Goal: Check status: Check status

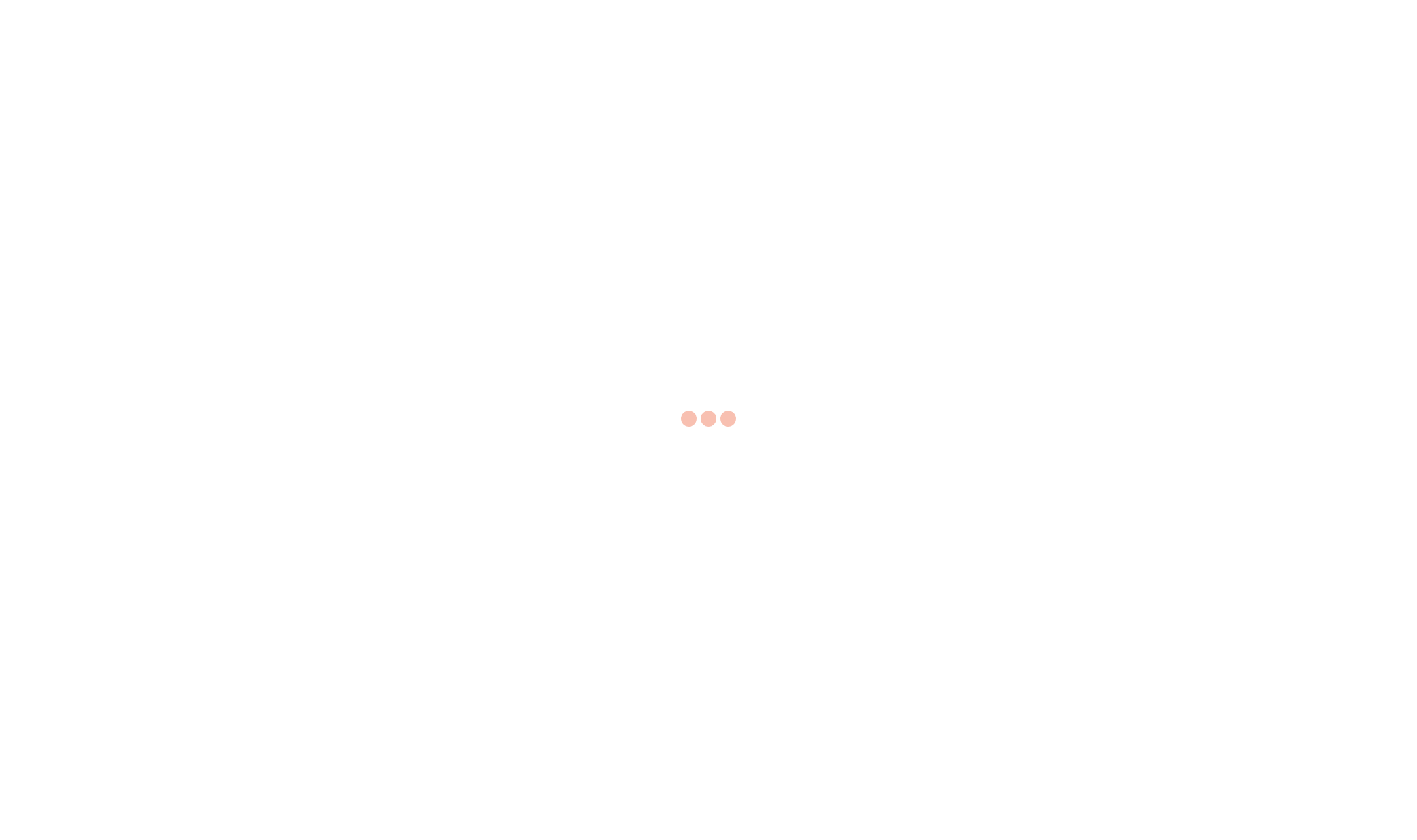
drag, startPoint x: 860, startPoint y: 692, endPoint x: 852, endPoint y: 698, distance: 10.0
click at [852, 698] on div at bounding box center [708, 420] width 1417 height 840
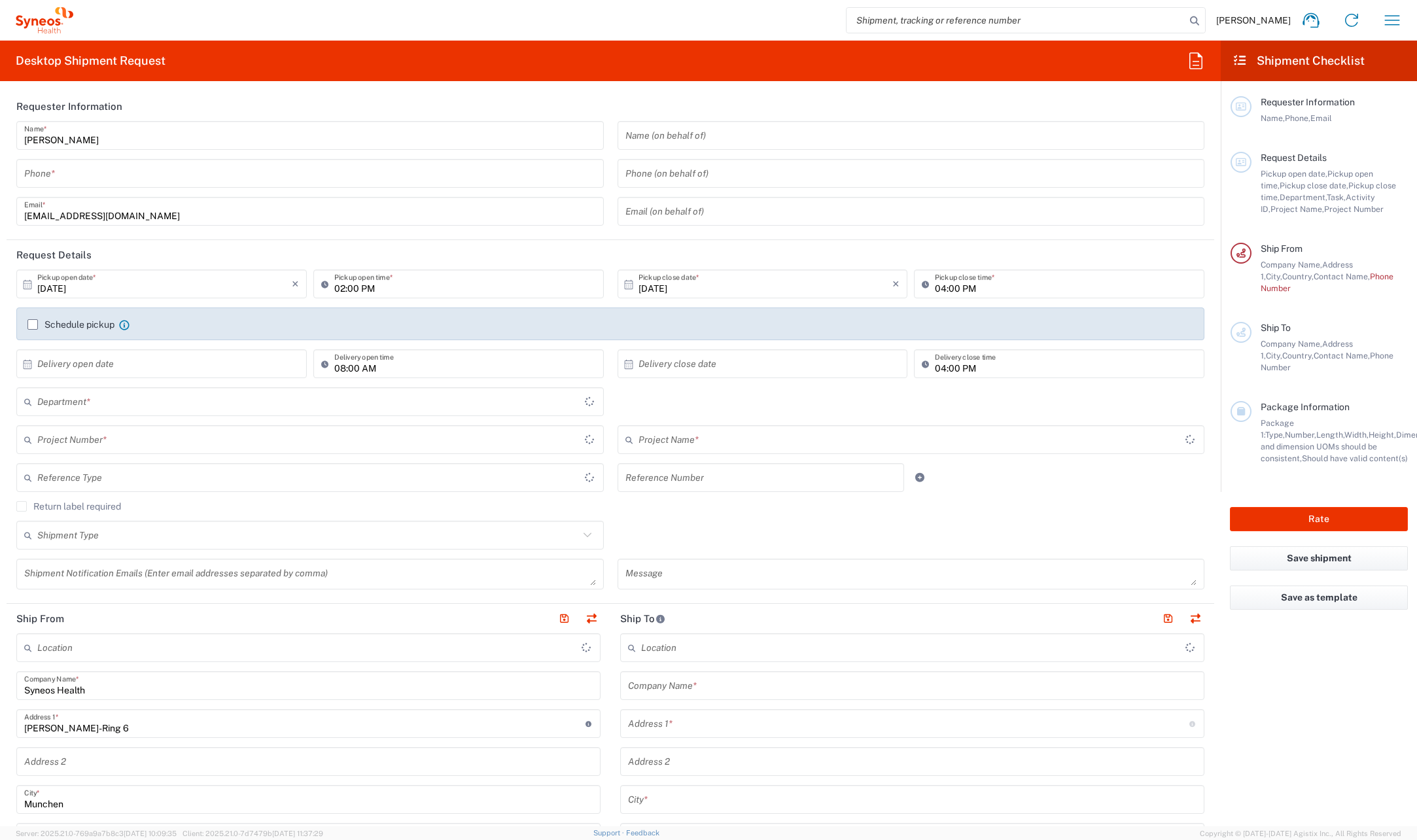
type input "8480"
type input "[GEOGRAPHIC_DATA]"
type input "Syneos Health Germany GMBH"
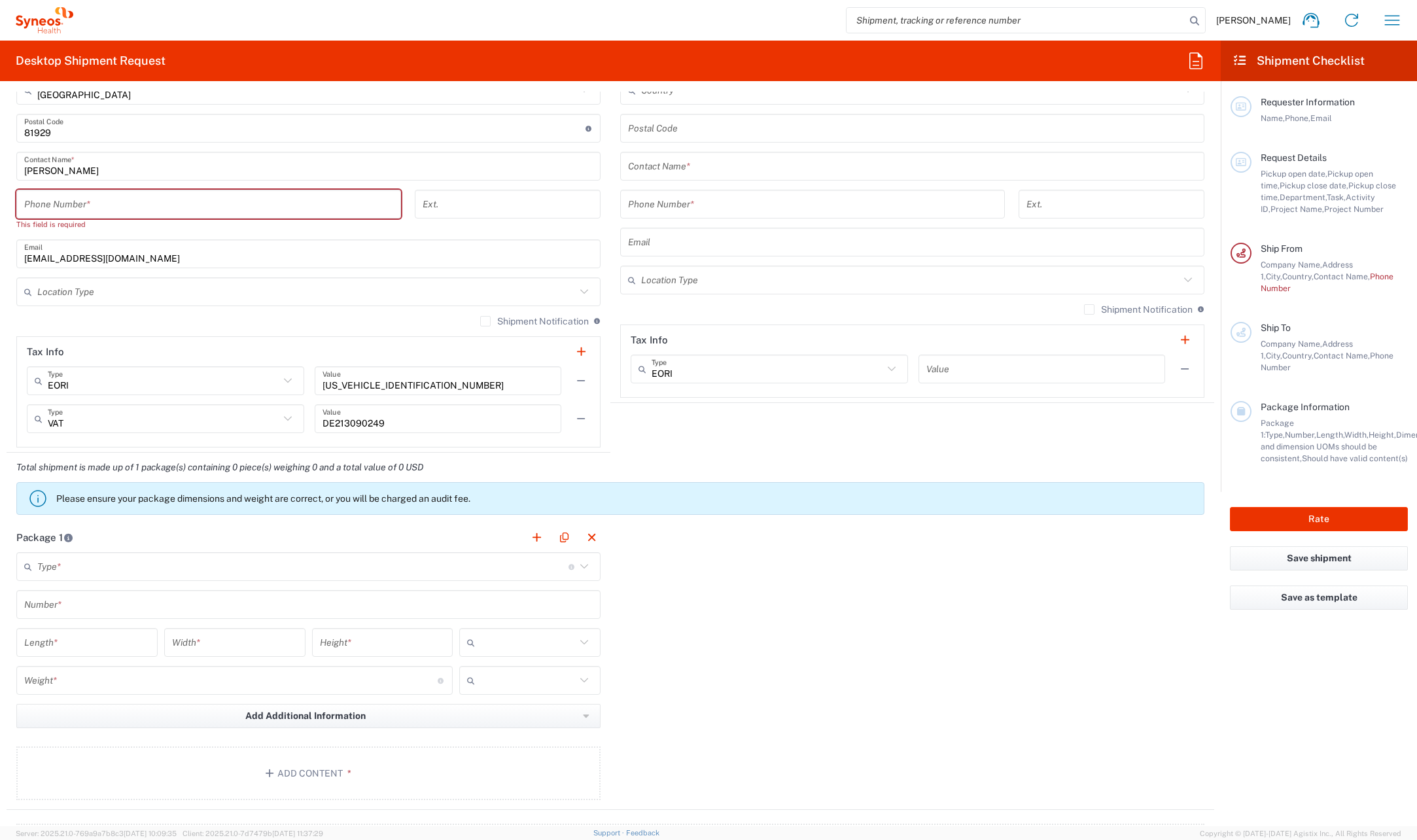
scroll to position [458, 0]
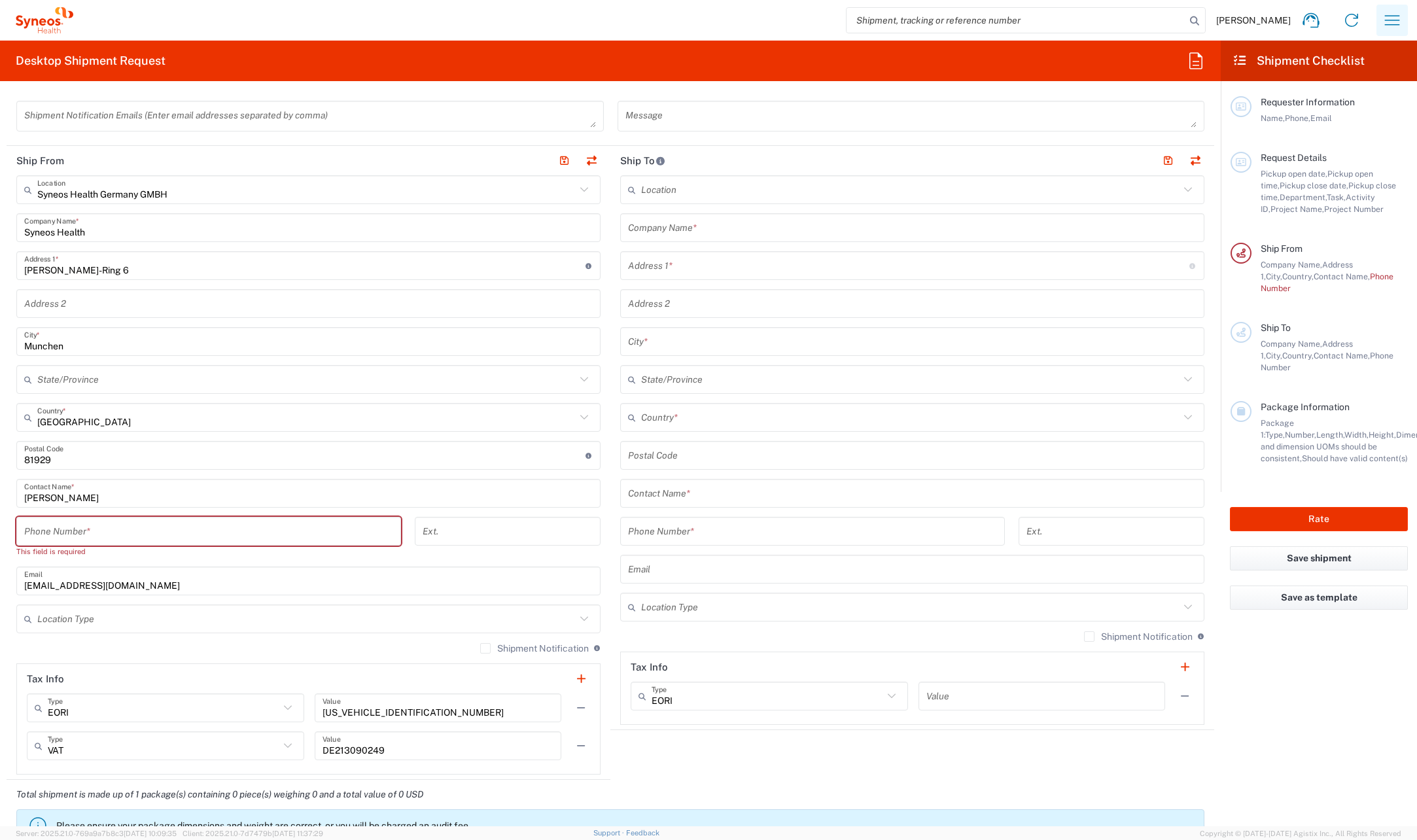
click at [1397, 17] on icon "button" at bounding box center [1392, 20] width 20 height 20
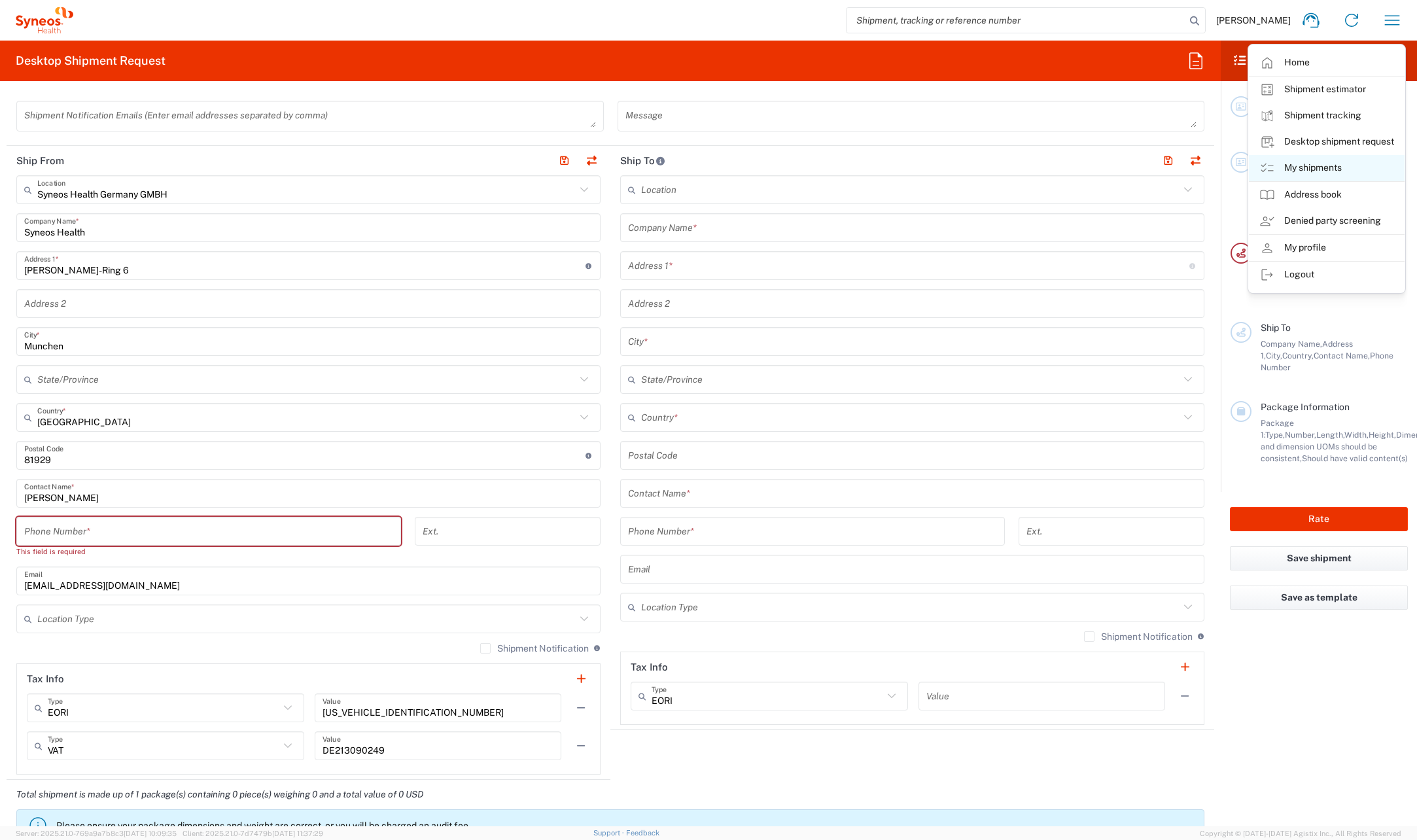
click at [1308, 169] on link "My shipments" at bounding box center [1327, 168] width 156 height 26
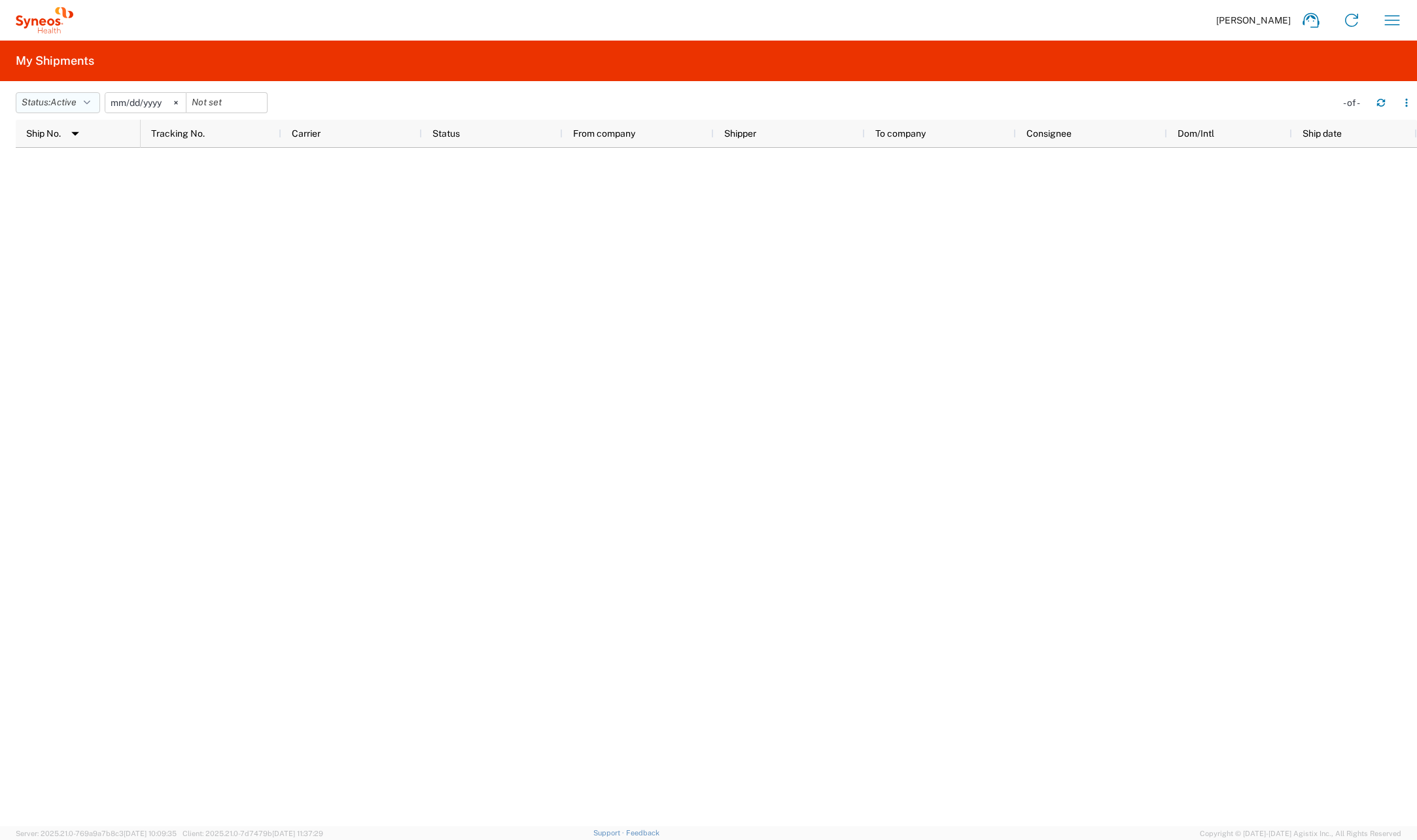
click at [97, 104] on button "Status: Active" at bounding box center [58, 102] width 85 height 20
click at [59, 170] on span "All" at bounding box center [93, 171] width 153 height 20
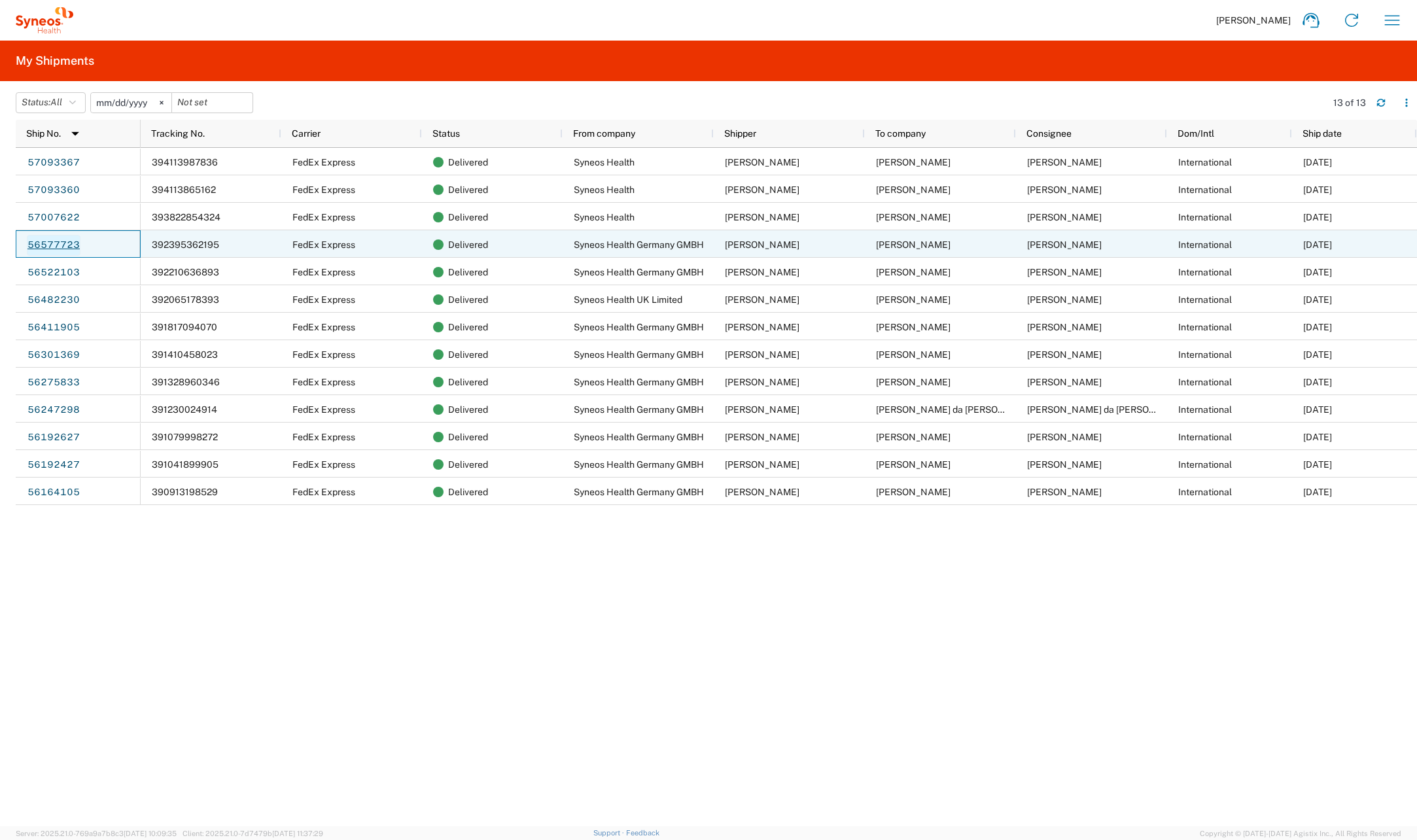
click at [74, 247] on link "56577723" at bounding box center [54, 245] width 54 height 20
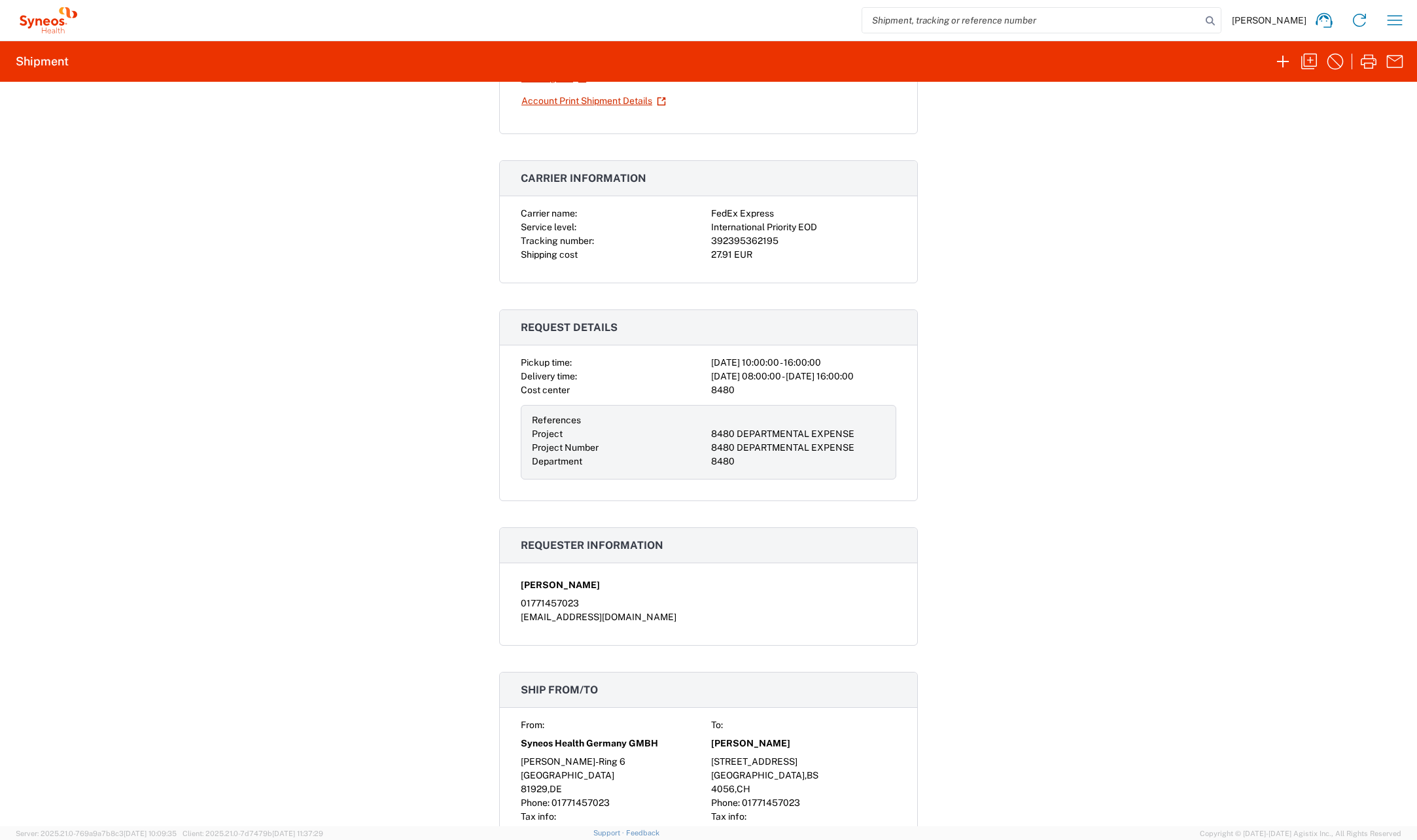
scroll to position [262, 0]
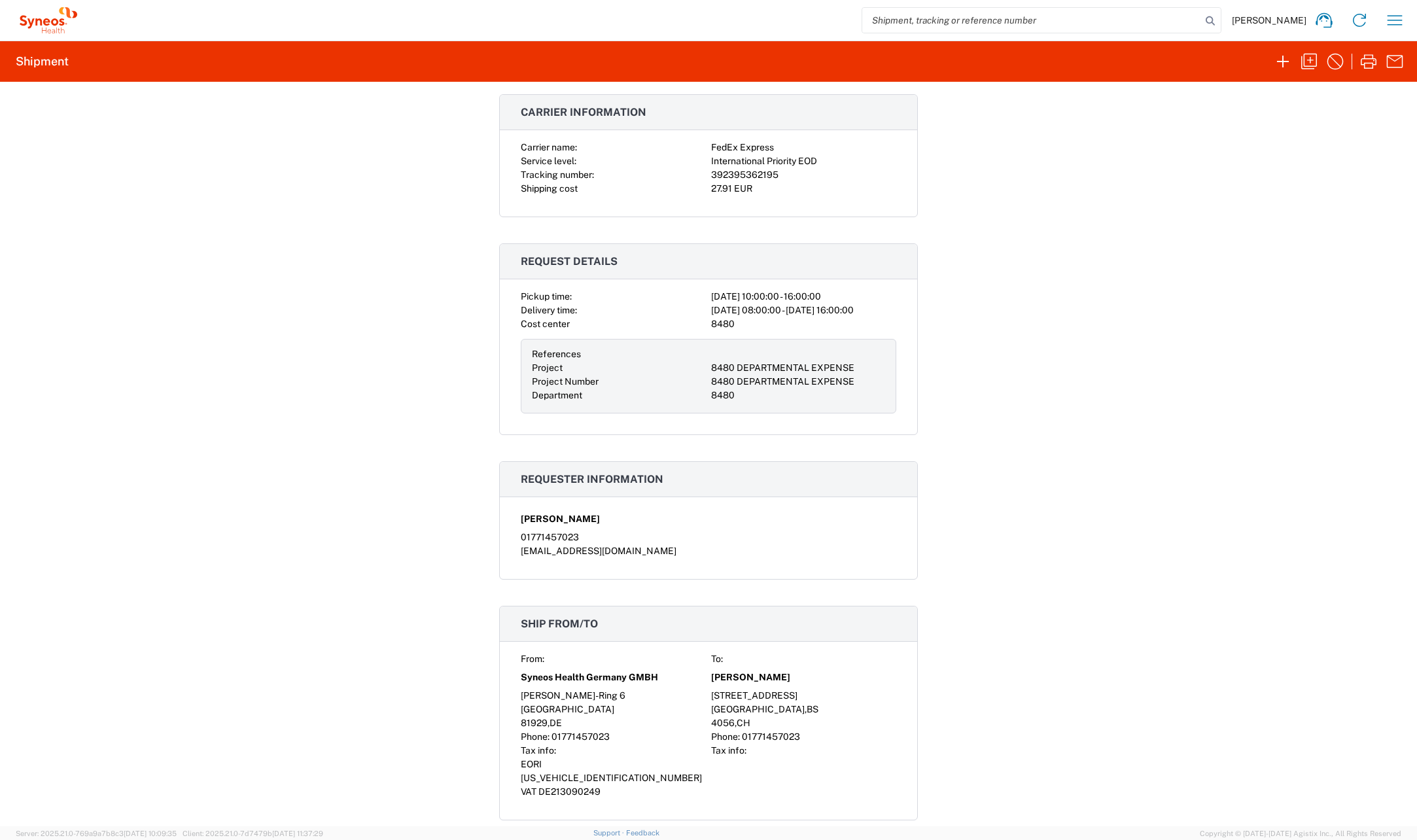
click at [714, 331] on div "8480" at bounding box center [804, 324] width 185 height 14
copy div "8480"
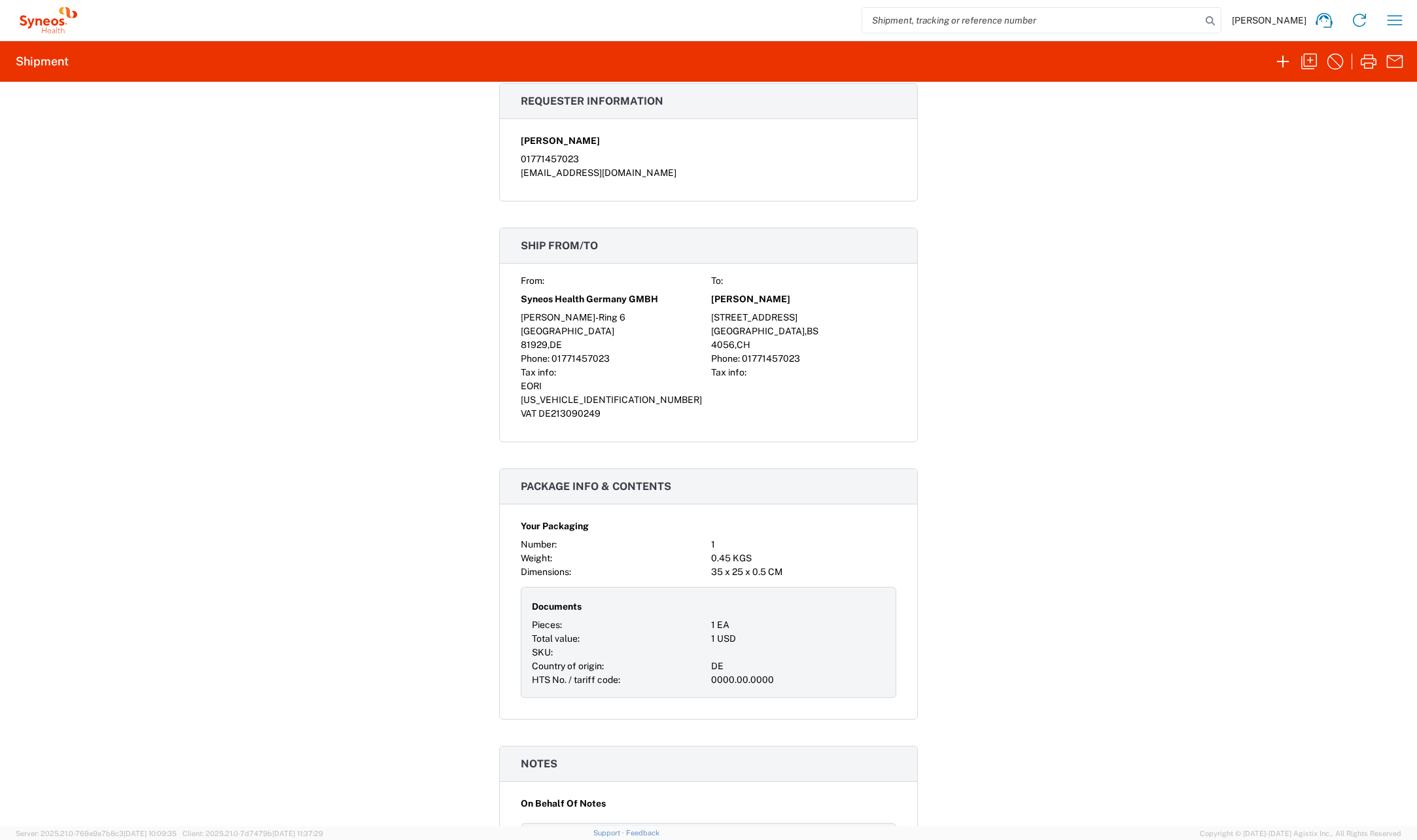
scroll to position [654, 0]
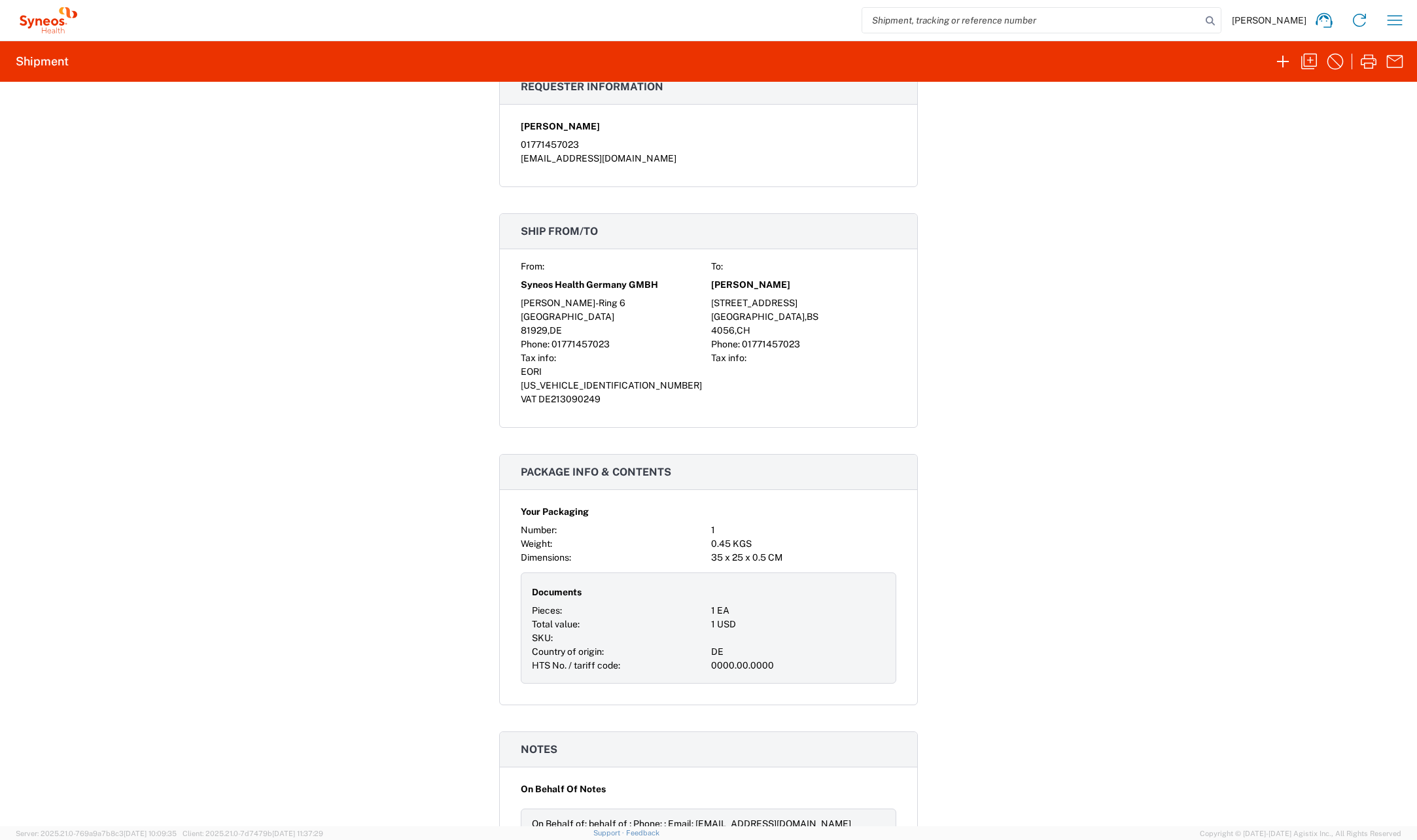
click at [570, 405] on div "VAT DE213090249" at bounding box center [613, 399] width 185 height 14
drag, startPoint x: 540, startPoint y: 386, endPoint x: 664, endPoint y: 387, distance: 124.0
click at [664, 387] on div "EORI [US_VEHICLE_IDENTIFICATION_NUMBER]" at bounding box center [613, 379] width 185 height 28
drag, startPoint x: 664, startPoint y: 387, endPoint x: 625, endPoint y: 386, distance: 39.0
copy span "[US_VEHICLE_IDENTIFICATION_NUMBER]"
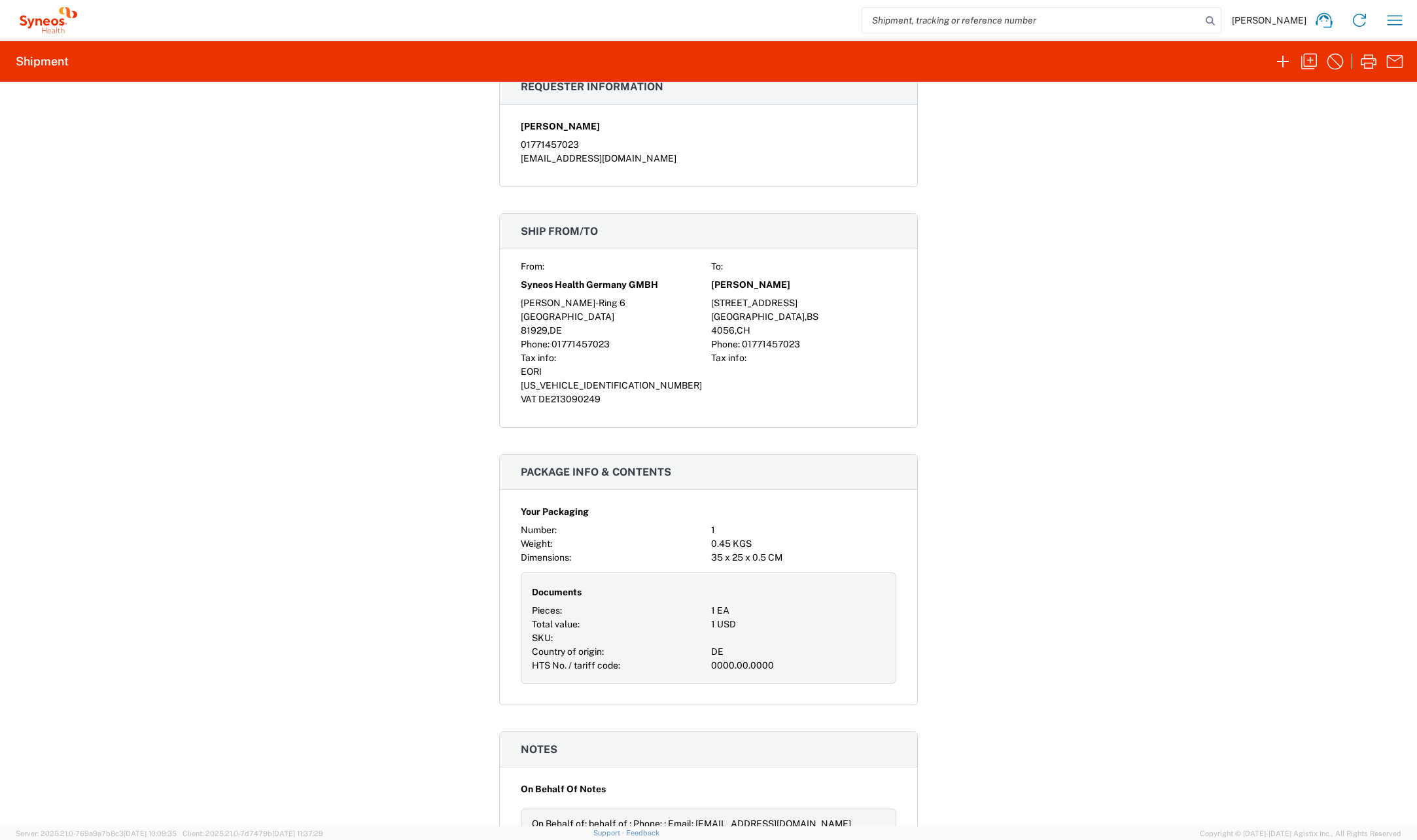
click at [1061, 694] on div "Shipment 56577723 Google Maps Documents Shipping Label Laser Commercial Invoice…" at bounding box center [708, 454] width 1417 height 744
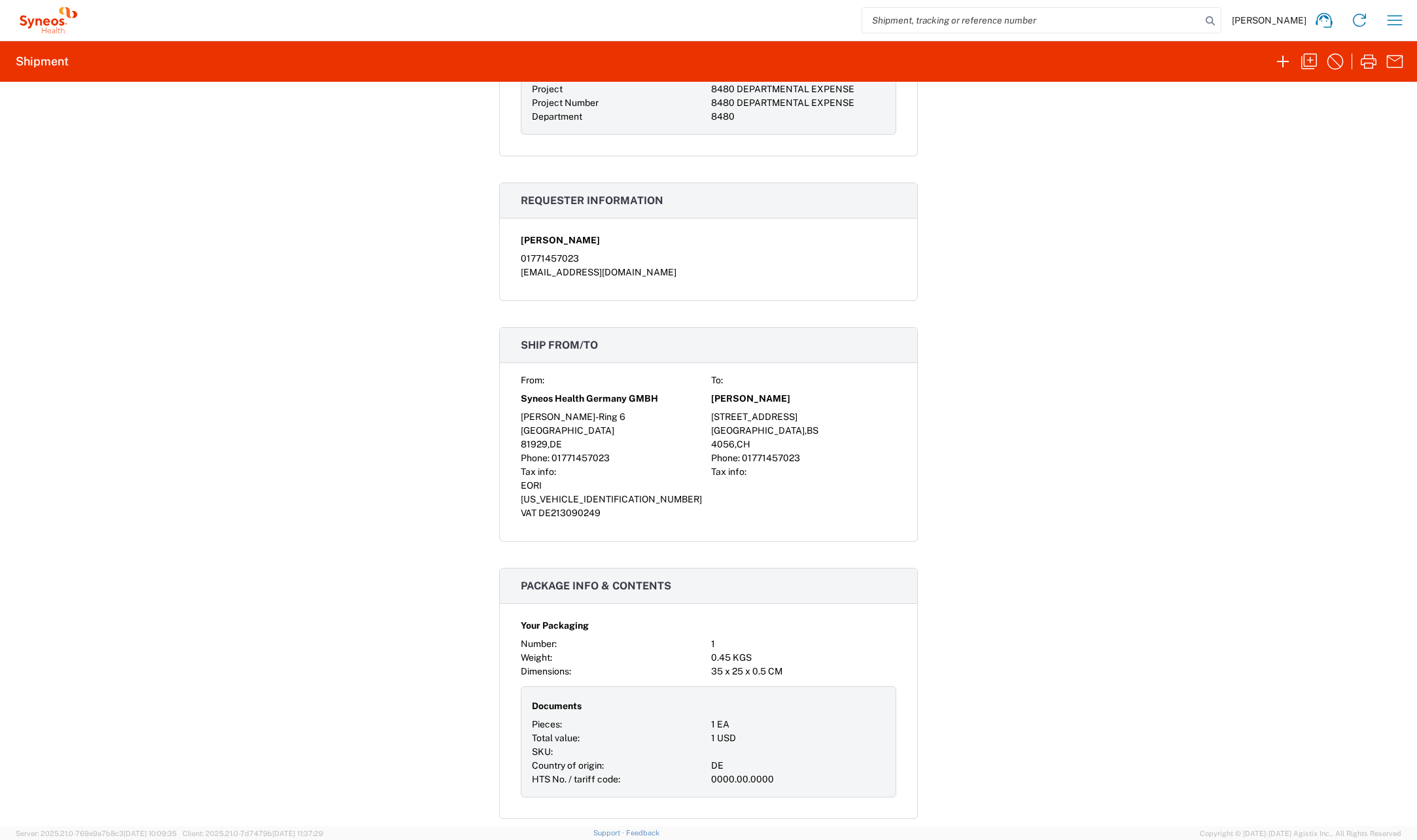
scroll to position [523, 0]
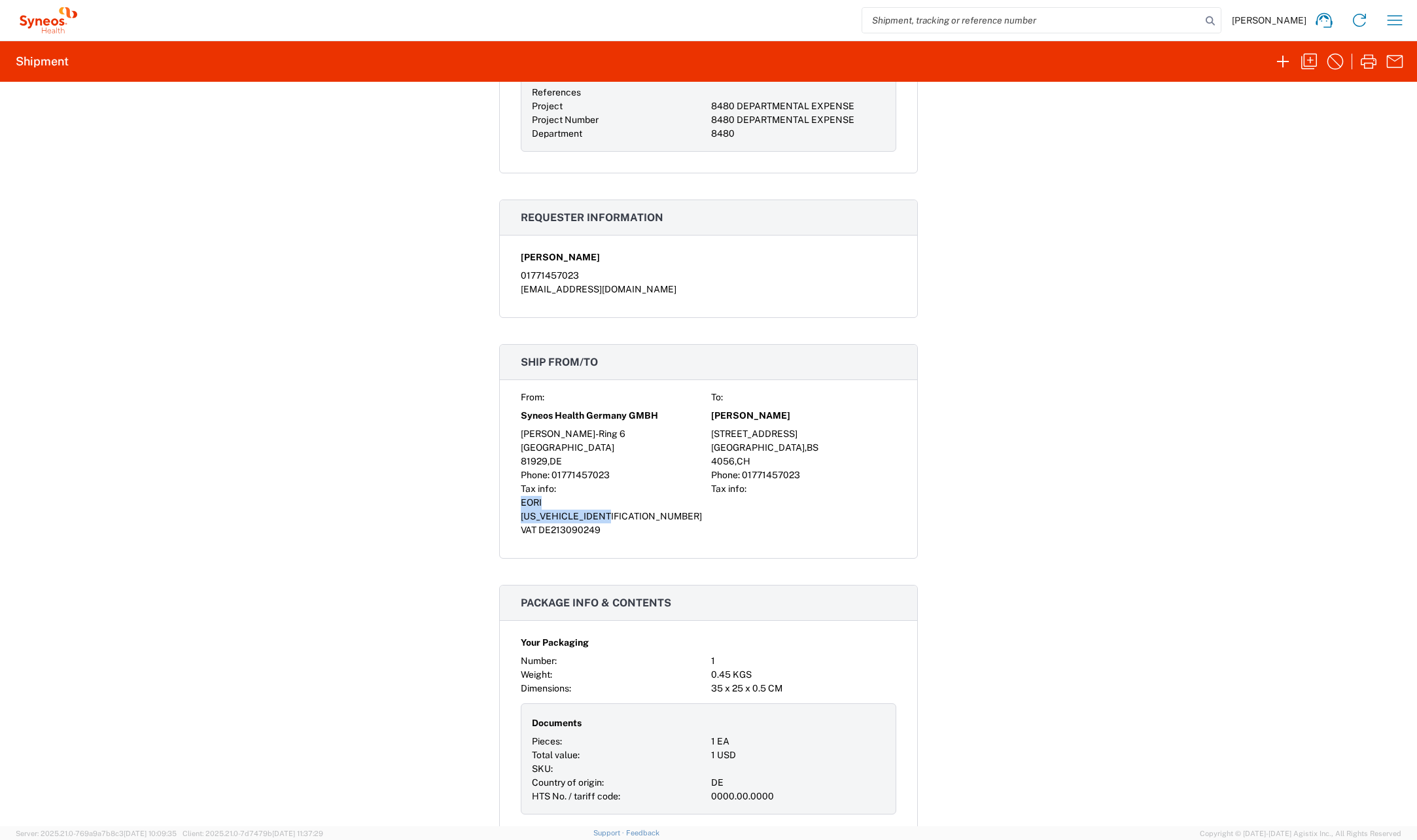
drag, startPoint x: 638, startPoint y: 516, endPoint x: 516, endPoint y: 522, distance: 122.1
click at [521, 522] on div "EORI [US_VEHICLE_IDENTIFICATION_NUMBER]" at bounding box center [613, 509] width 185 height 28
drag, startPoint x: 516, startPoint y: 522, endPoint x: 533, endPoint y: 517, distance: 17.7
copy div "EORI [US_VEHICLE_IDENTIFICATION_NUMBER]"
click at [176, 566] on div "Shipment 56577723 Google Maps Documents Shipping Label Laser Commercial Invoice…" at bounding box center [708, 454] width 1417 height 744
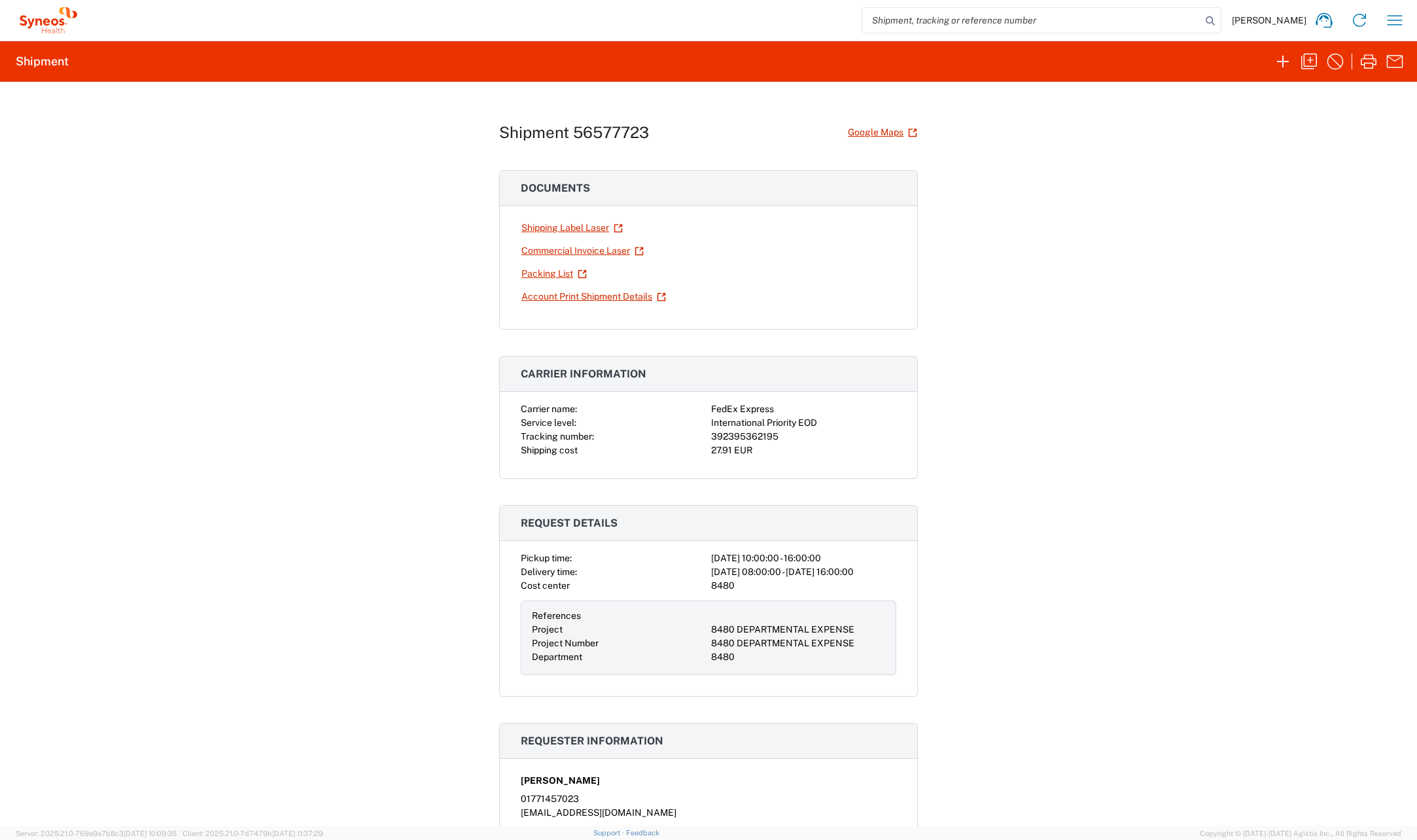
scroll to position [458, 0]
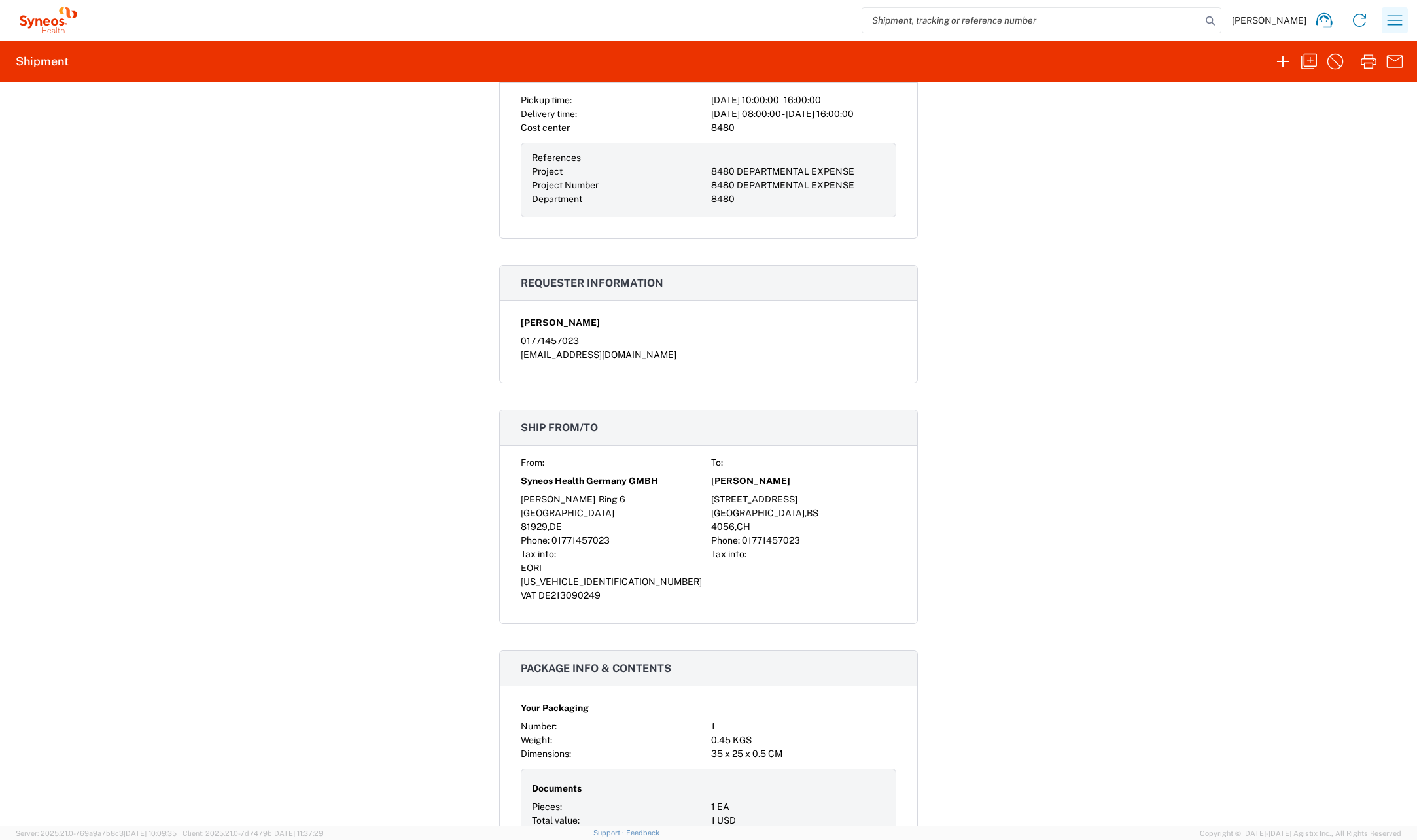
click at [1391, 21] on icon "button" at bounding box center [1395, 20] width 20 height 20
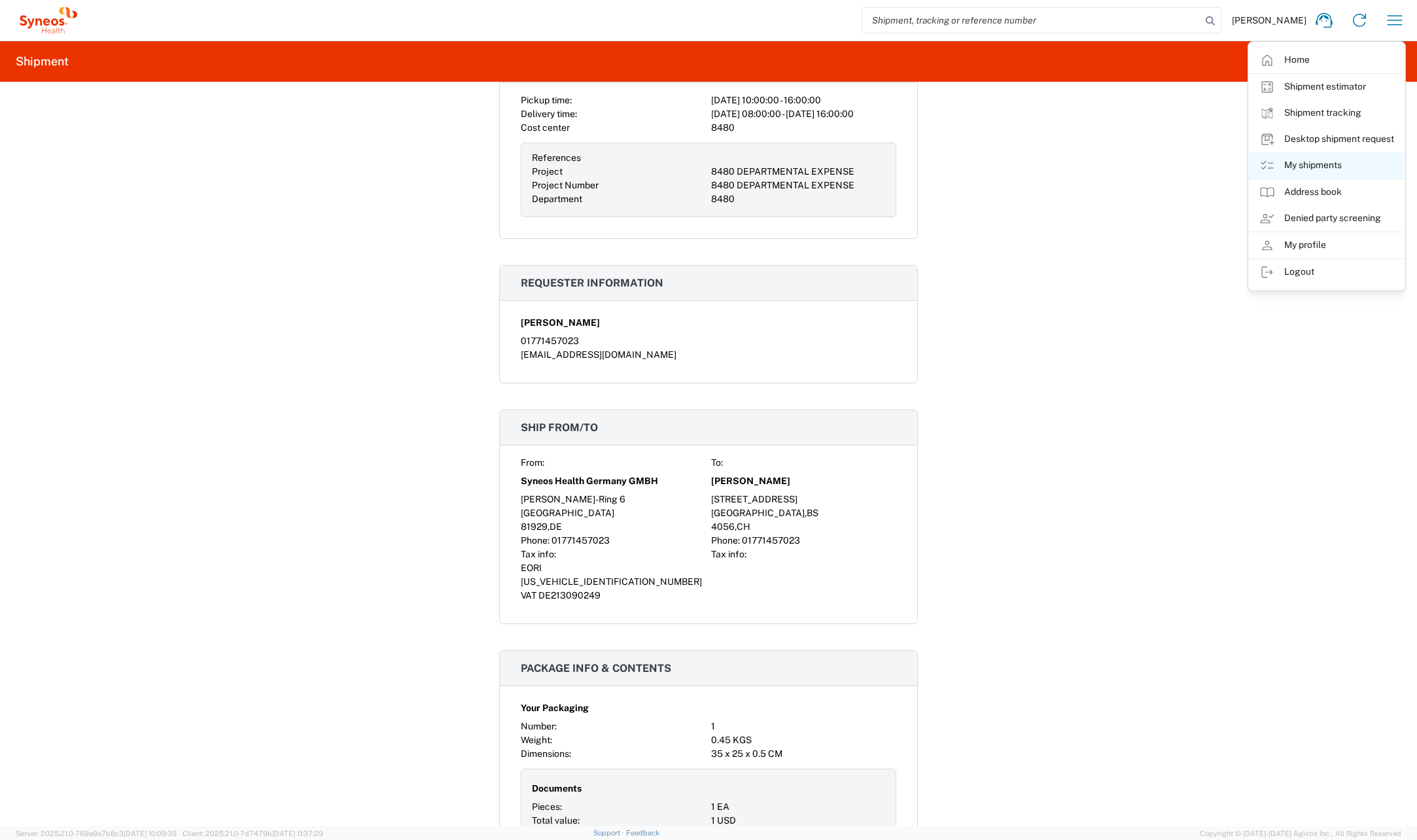
click at [1312, 169] on link "My shipments" at bounding box center [1327, 166] width 156 height 26
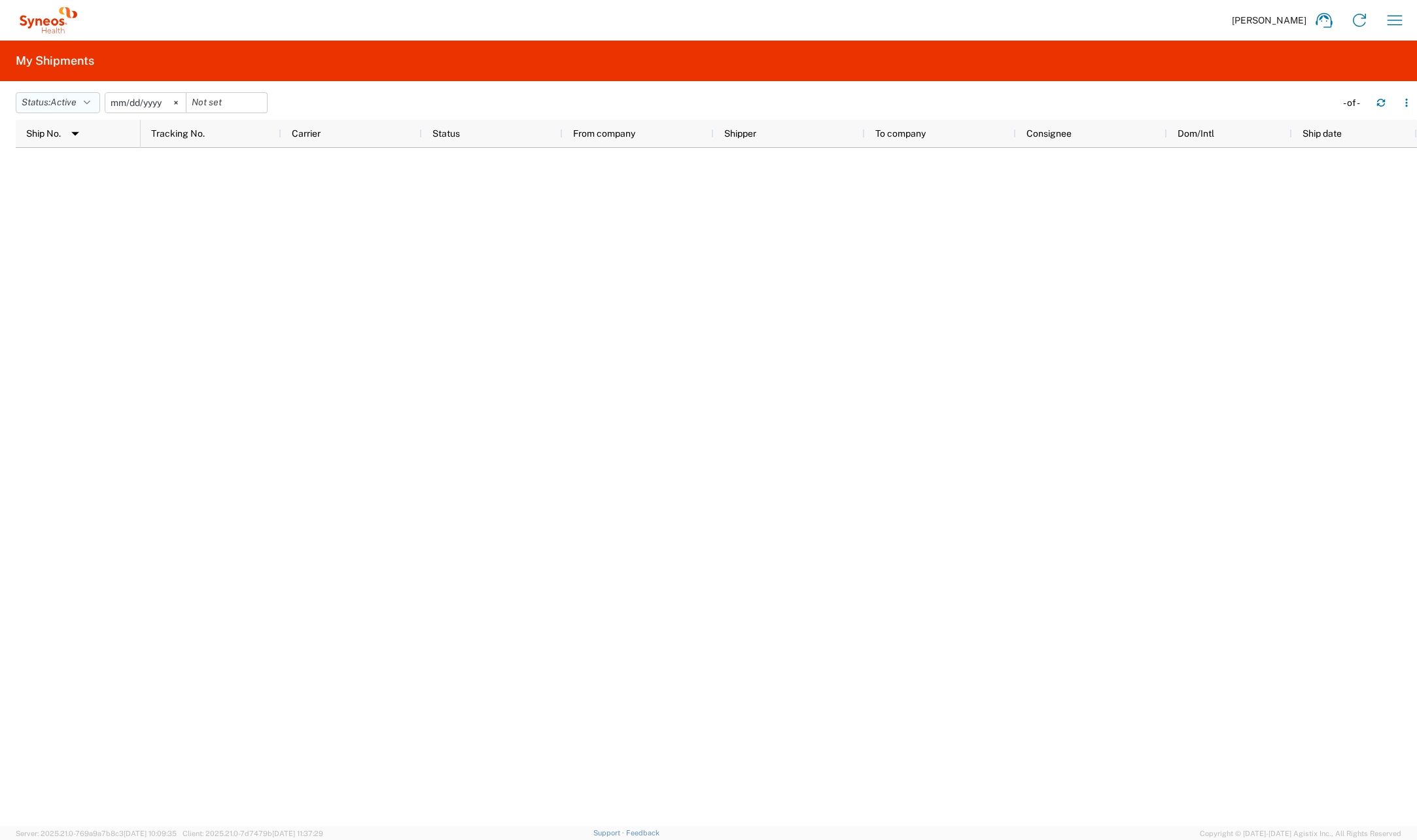
click at [100, 104] on button "Status: Active" at bounding box center [58, 102] width 85 height 20
click at [65, 171] on span "All" at bounding box center [93, 171] width 153 height 20
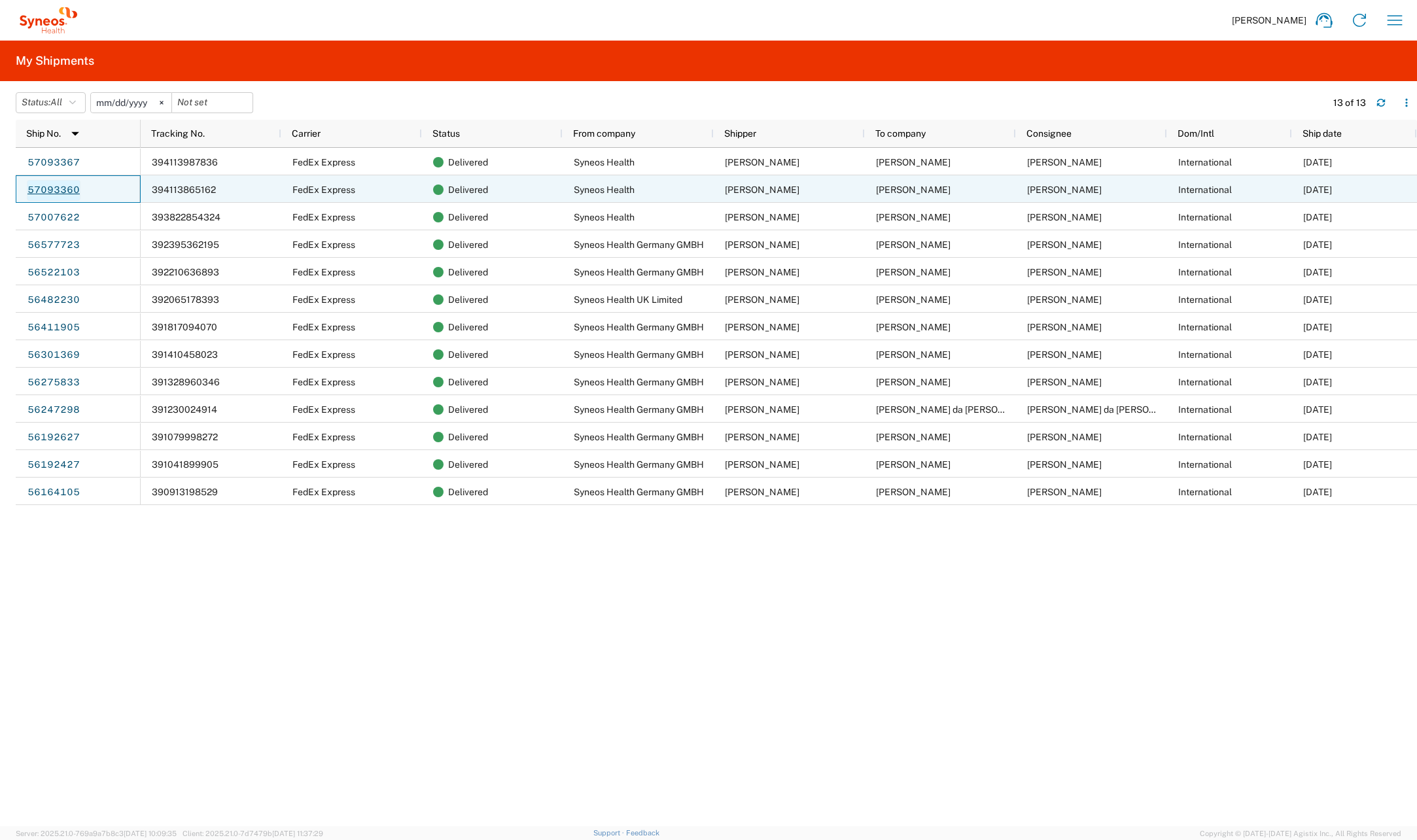
click at [62, 188] on link "57093360" at bounding box center [54, 190] width 54 height 20
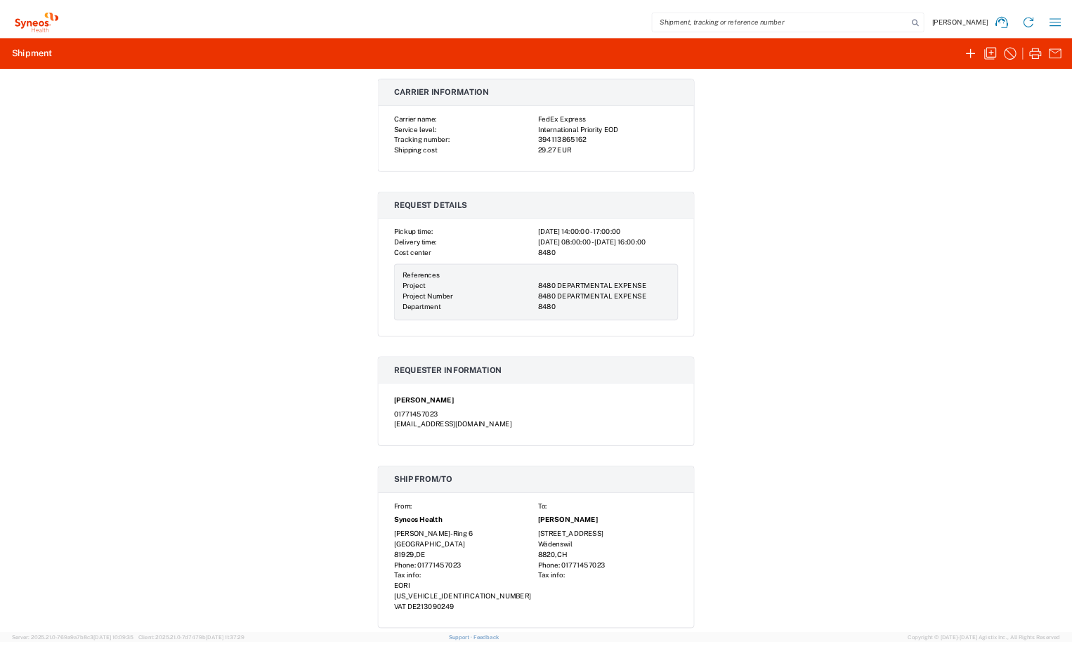
scroll to position [281, 0]
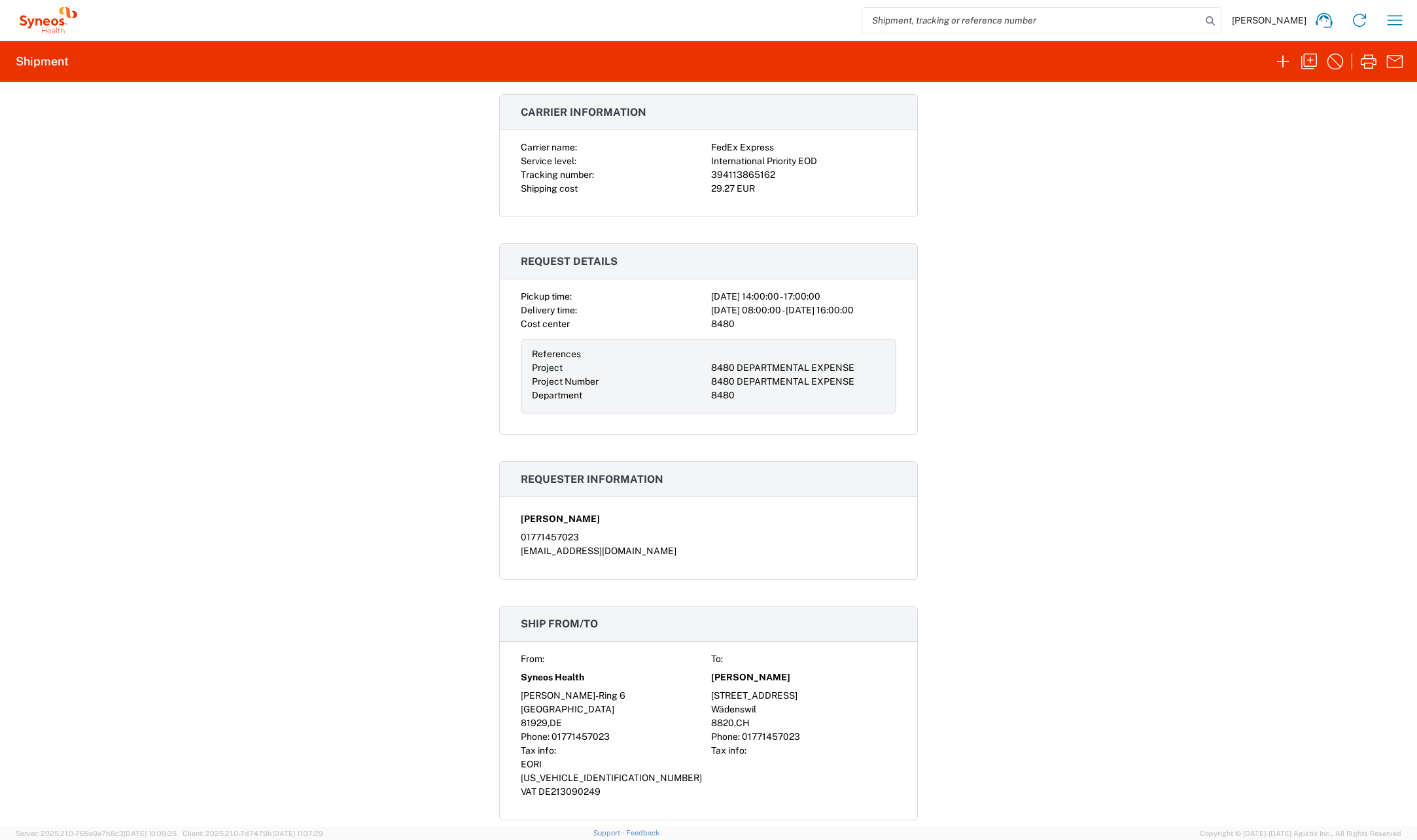
click at [1009, 770] on div "Shipment 57093360 Google Maps Documents Account Print Shipment Details Shipping…" at bounding box center [708, 454] width 1417 height 744
click at [268, 502] on div "Shipment 57093360 Google Maps Documents Account Print Shipment Details Shipping…" at bounding box center [708, 454] width 1417 height 744
